Goal: Task Accomplishment & Management: Use online tool/utility

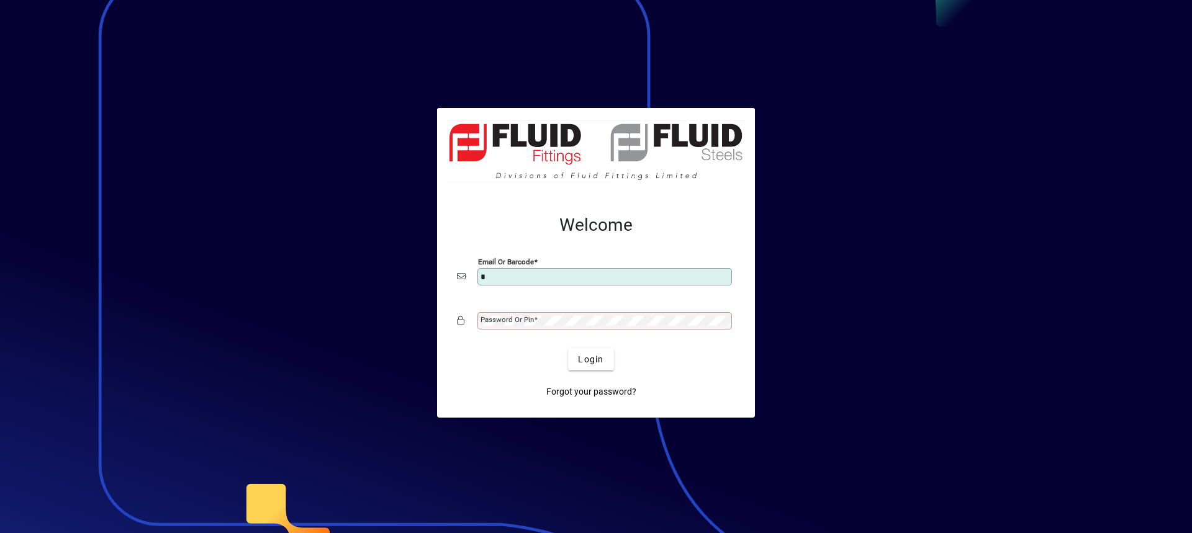
type input "**********"
click at [502, 314] on div "Password or Pin" at bounding box center [604, 320] width 255 height 17
click at [568, 348] on button "Login" at bounding box center [590, 359] width 45 height 22
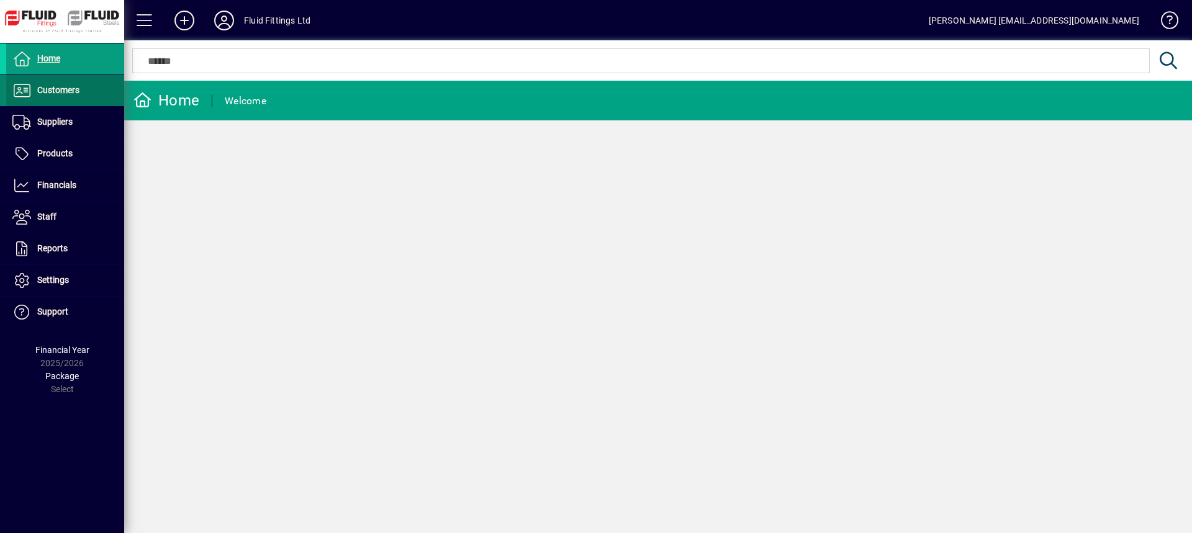
click at [62, 88] on span "Customers" at bounding box center [58, 90] width 42 height 10
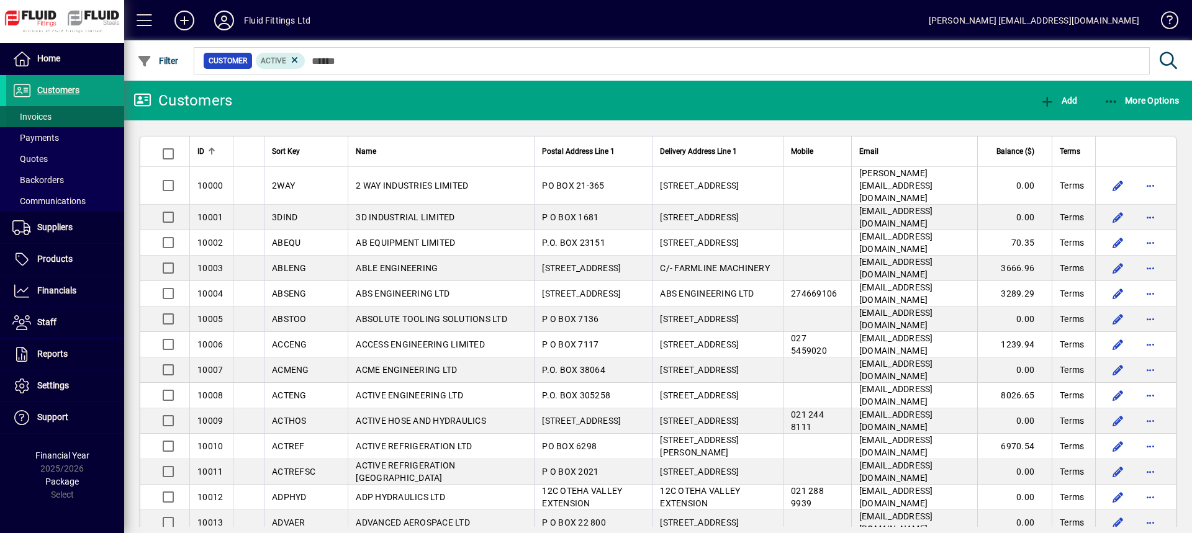
click at [38, 119] on span "Invoices" at bounding box center [31, 117] width 39 height 10
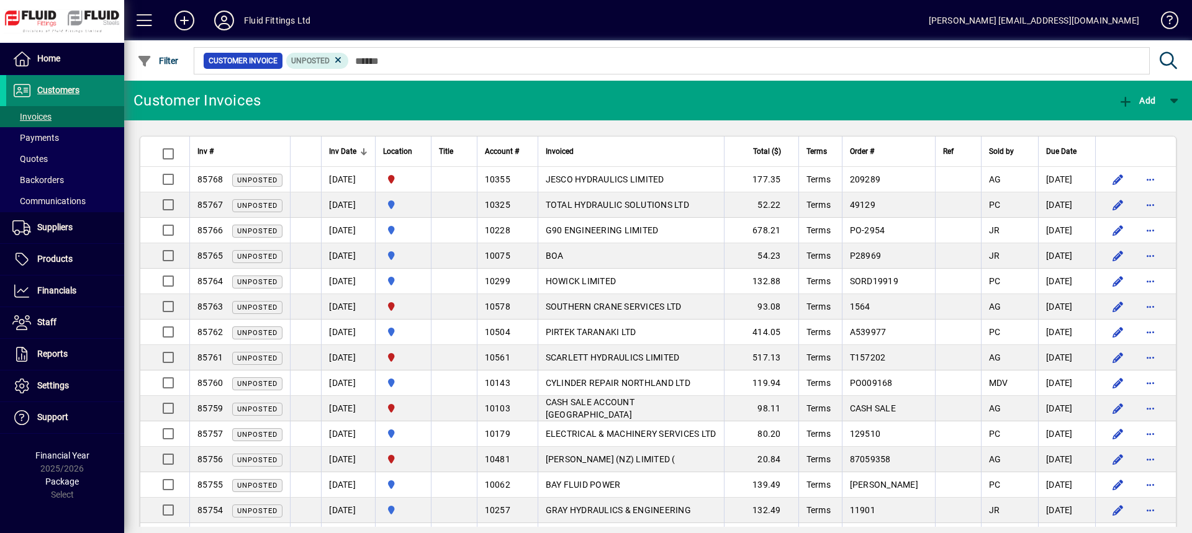
click at [51, 88] on span "Customers" at bounding box center [58, 90] width 42 height 10
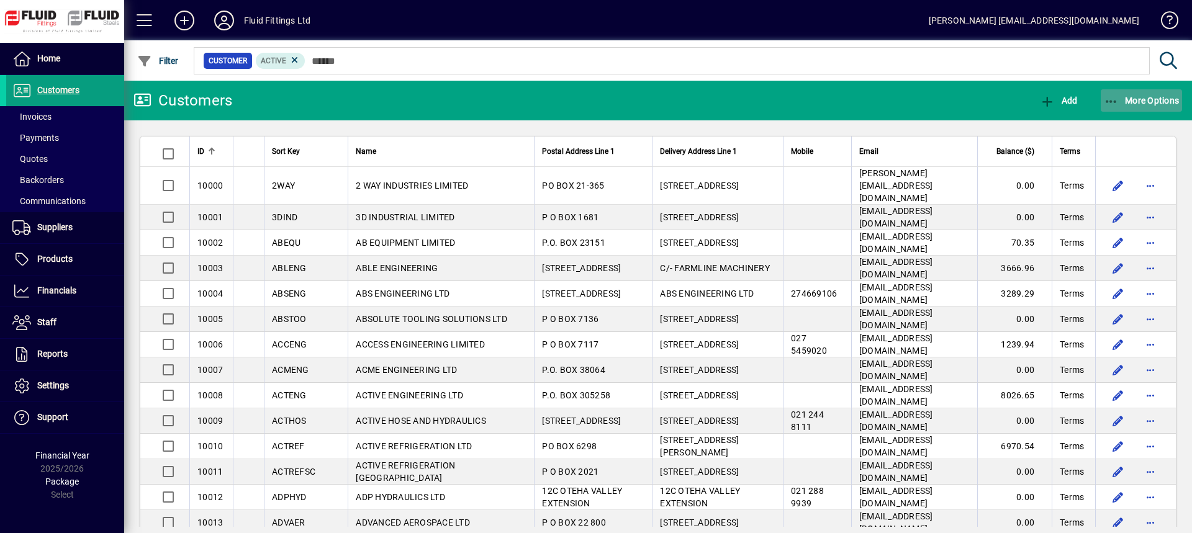
click at [1158, 101] on span "More Options" at bounding box center [1142, 101] width 76 height 10
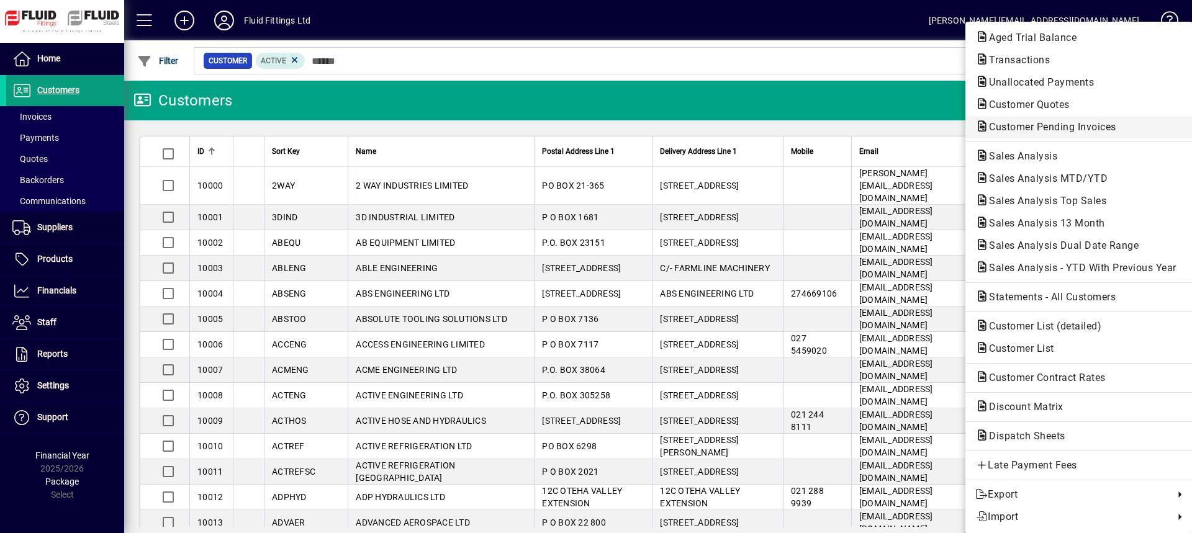
click at [1051, 126] on span "Customer Pending Invoices" at bounding box center [1048, 127] width 147 height 12
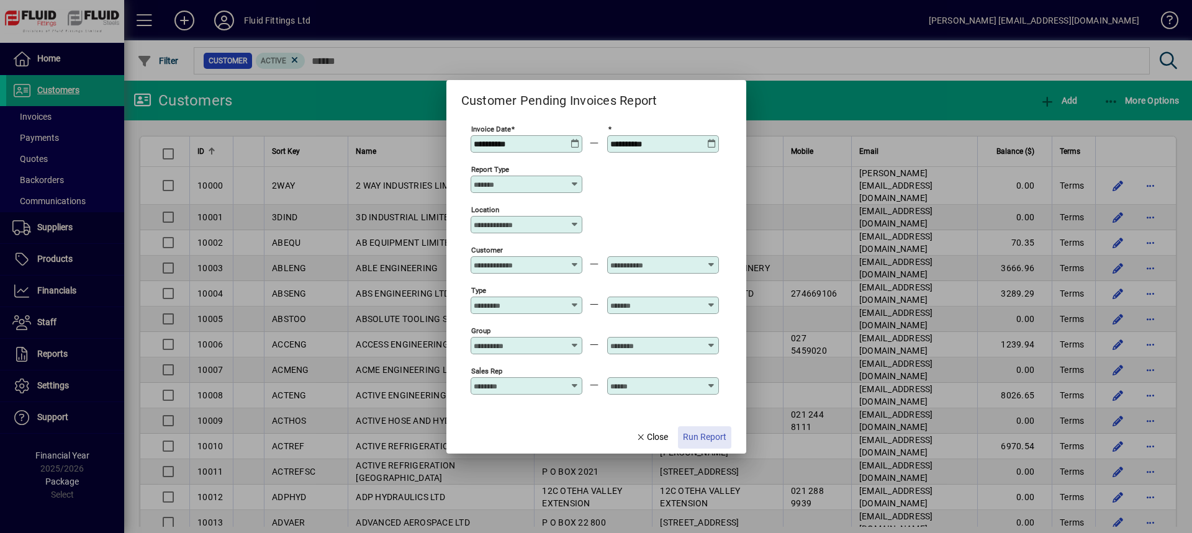
click at [706, 438] on span "Run Report" at bounding box center [704, 437] width 43 height 13
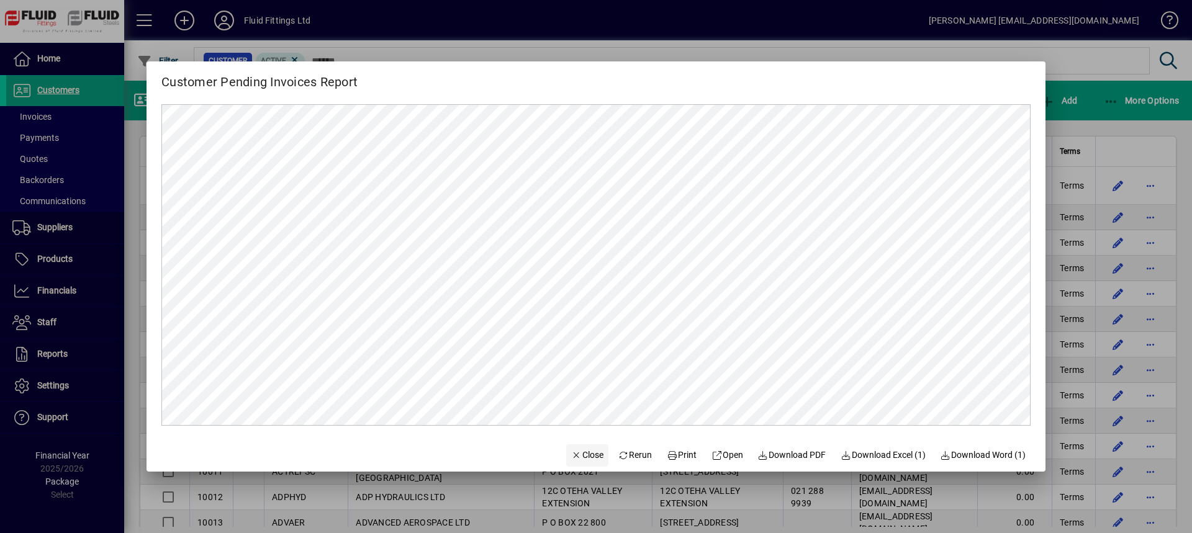
click at [579, 454] on span "Close" at bounding box center [587, 455] width 32 height 13
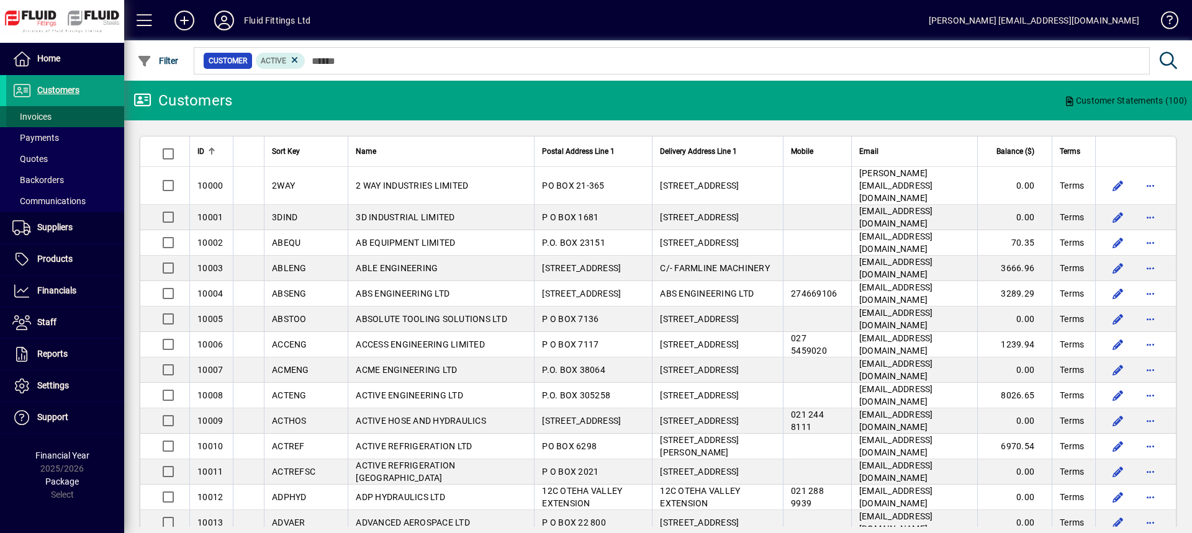
click at [61, 118] on span at bounding box center [65, 117] width 118 height 30
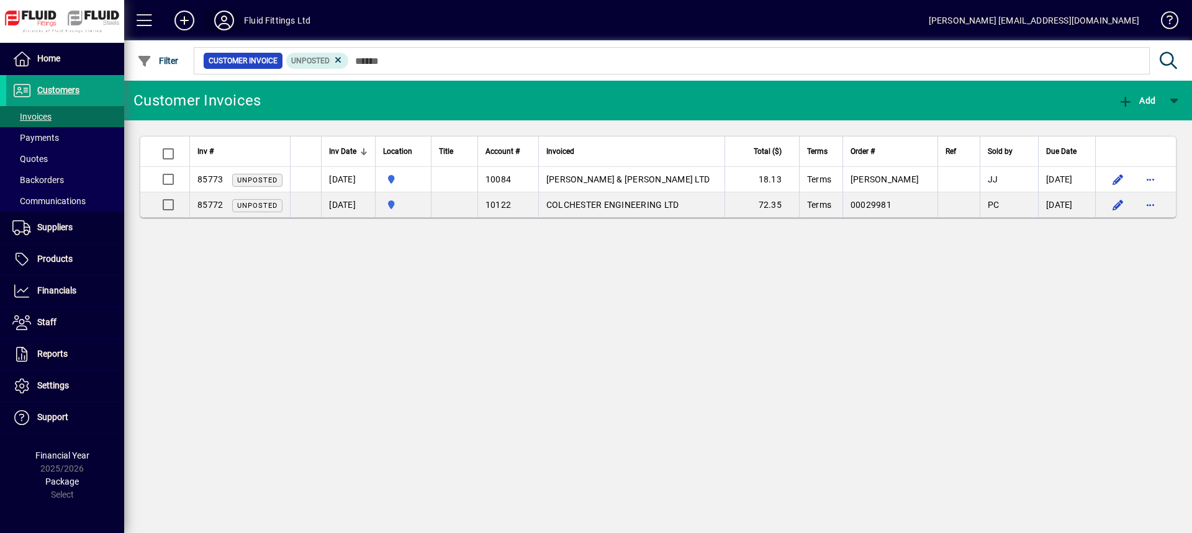
click at [221, 21] on icon at bounding box center [224, 21] width 25 height 20
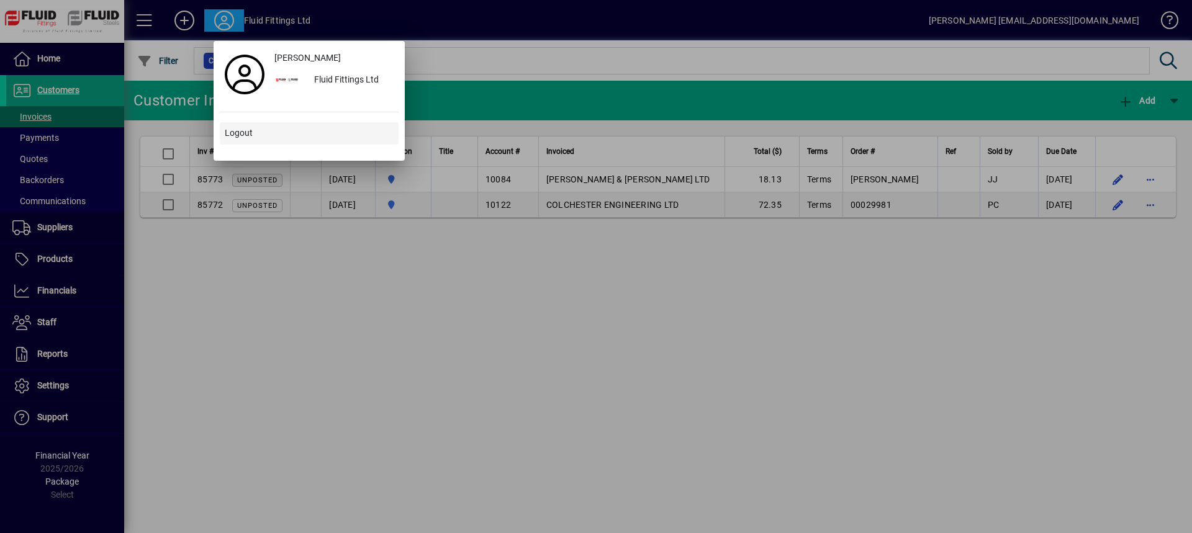
click at [246, 132] on span "Logout" at bounding box center [239, 133] width 28 height 13
